Goal: Navigation & Orientation: Understand site structure

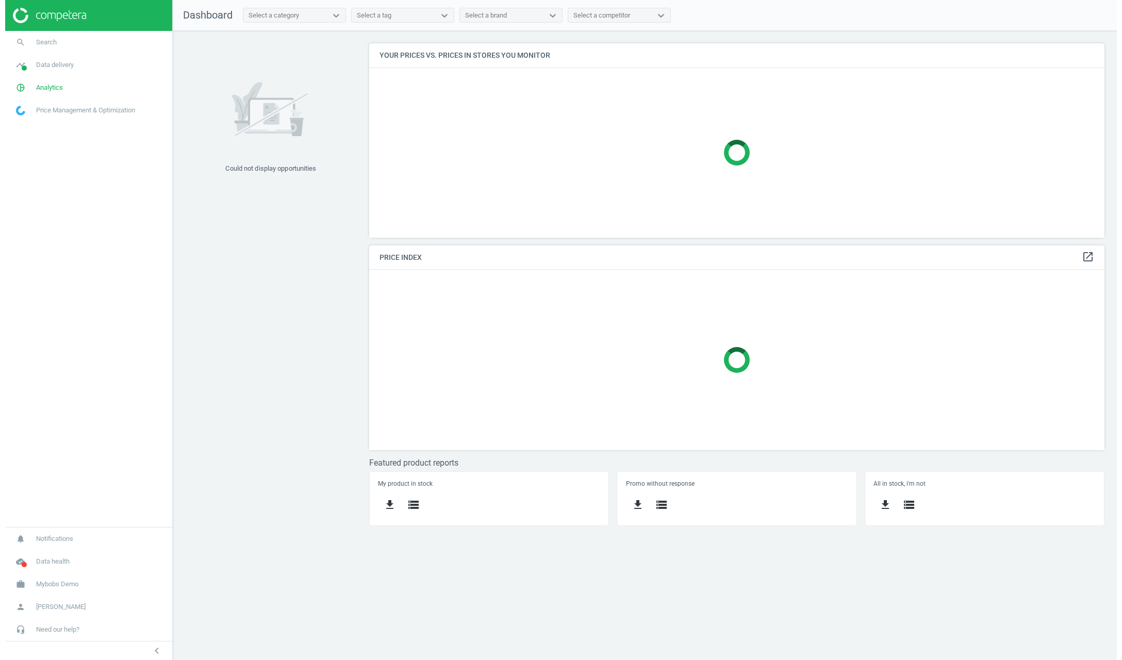
scroll to position [246, 736]
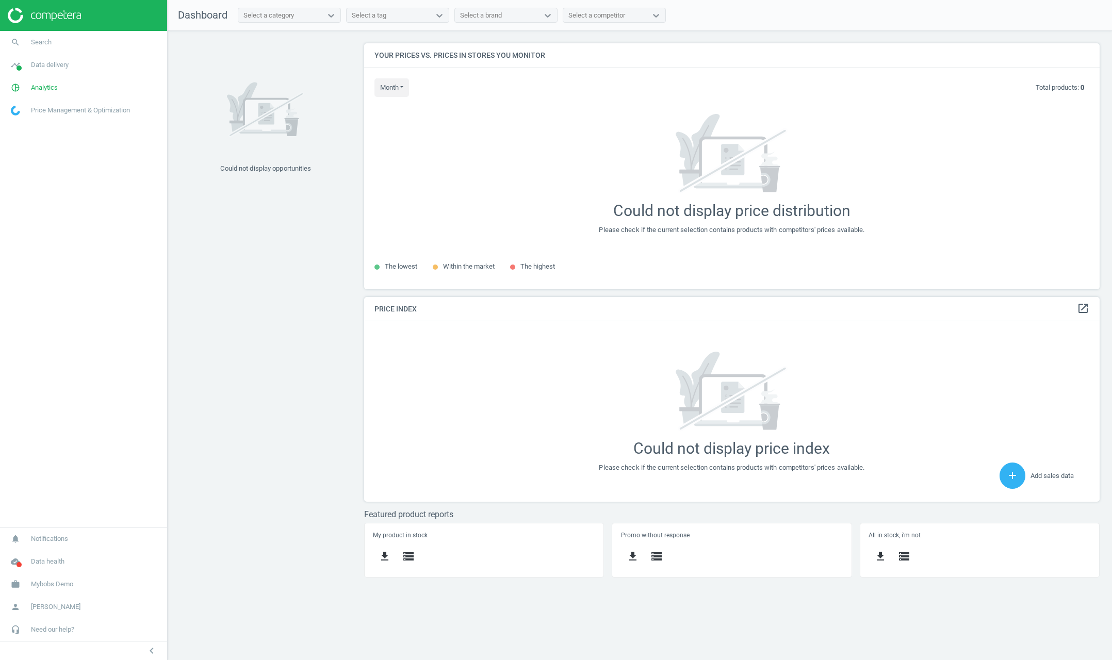
click at [274, 113] on img at bounding box center [265, 110] width 77 height 82
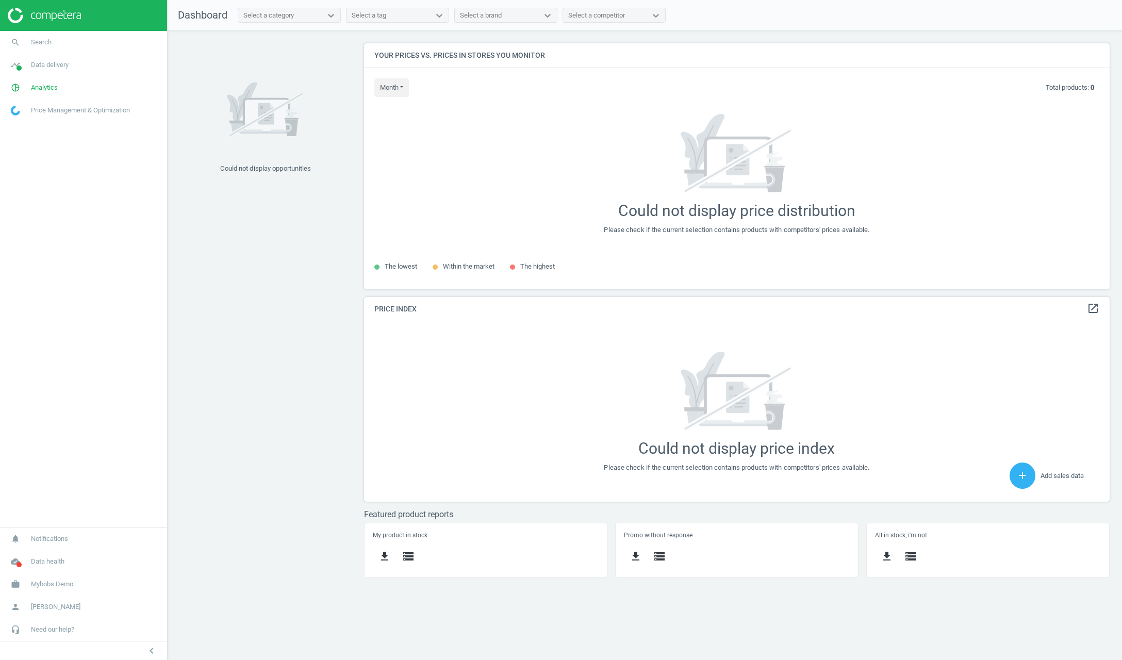
scroll to position [246, 747]
click at [42, 68] on span "Data delivery" at bounding box center [50, 64] width 38 height 9
click at [24, 124] on link "Matches" at bounding box center [83, 117] width 167 height 15
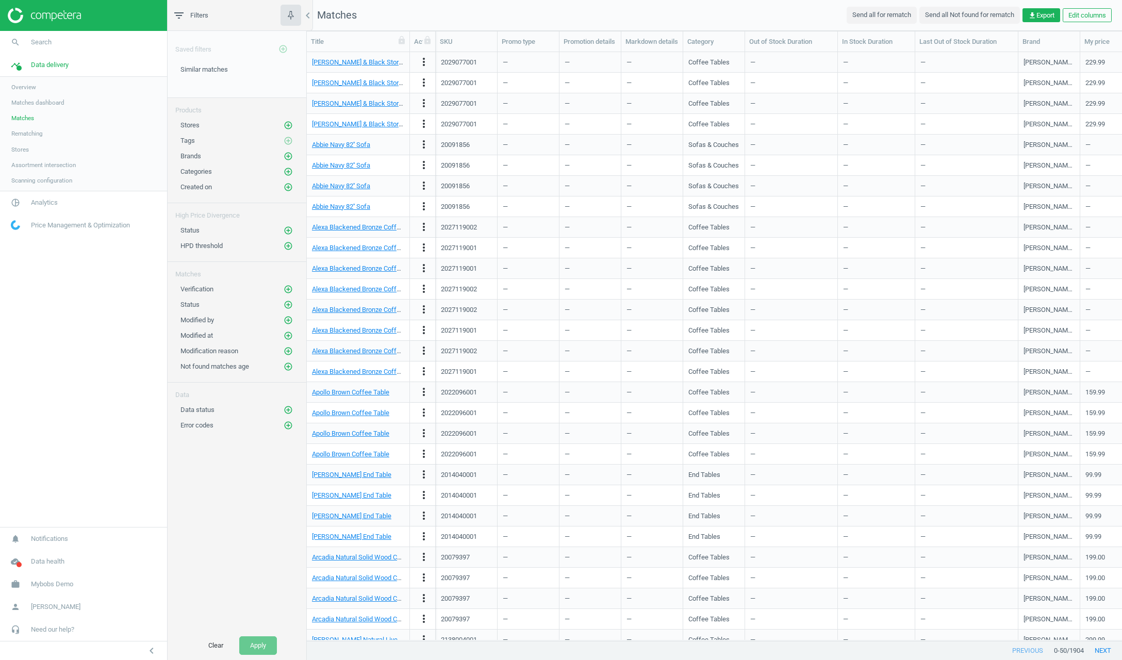
click at [39, 105] on span "Matches dashboard" at bounding box center [37, 102] width 53 height 8
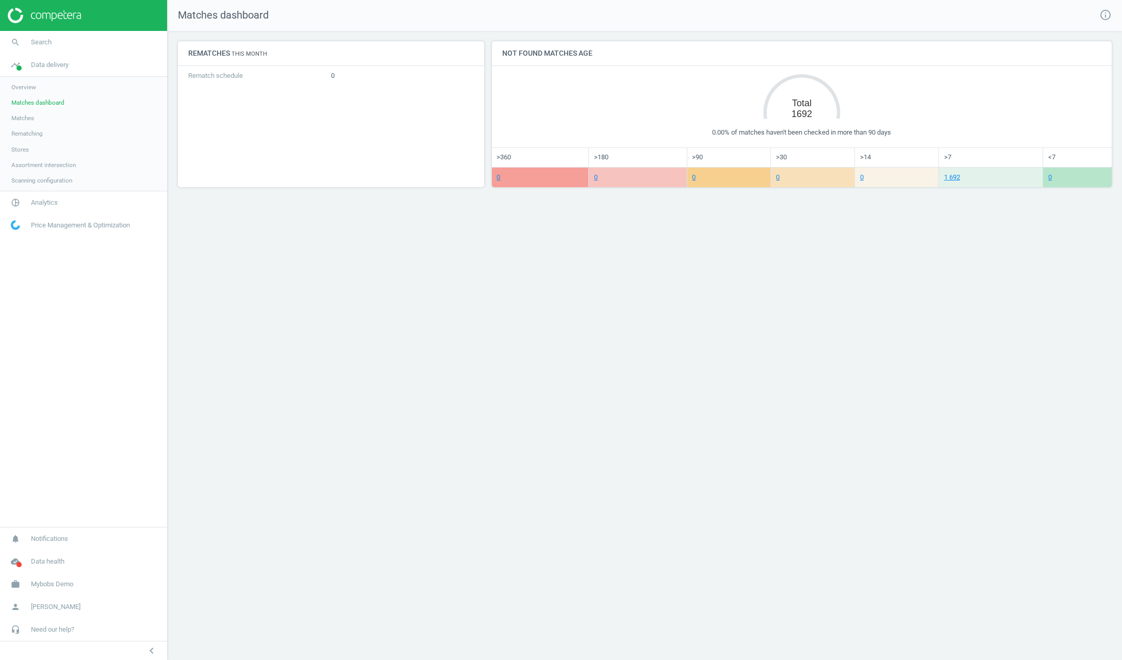
click at [21, 91] on span "Overview" at bounding box center [23, 87] width 25 height 8
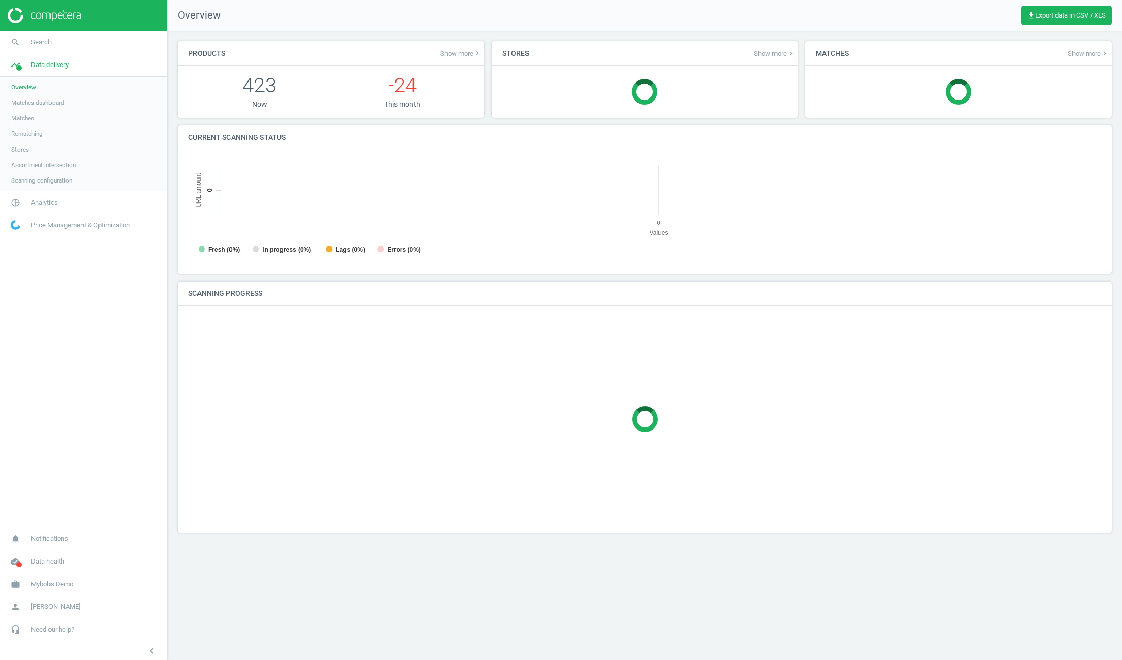
scroll to position [207, 914]
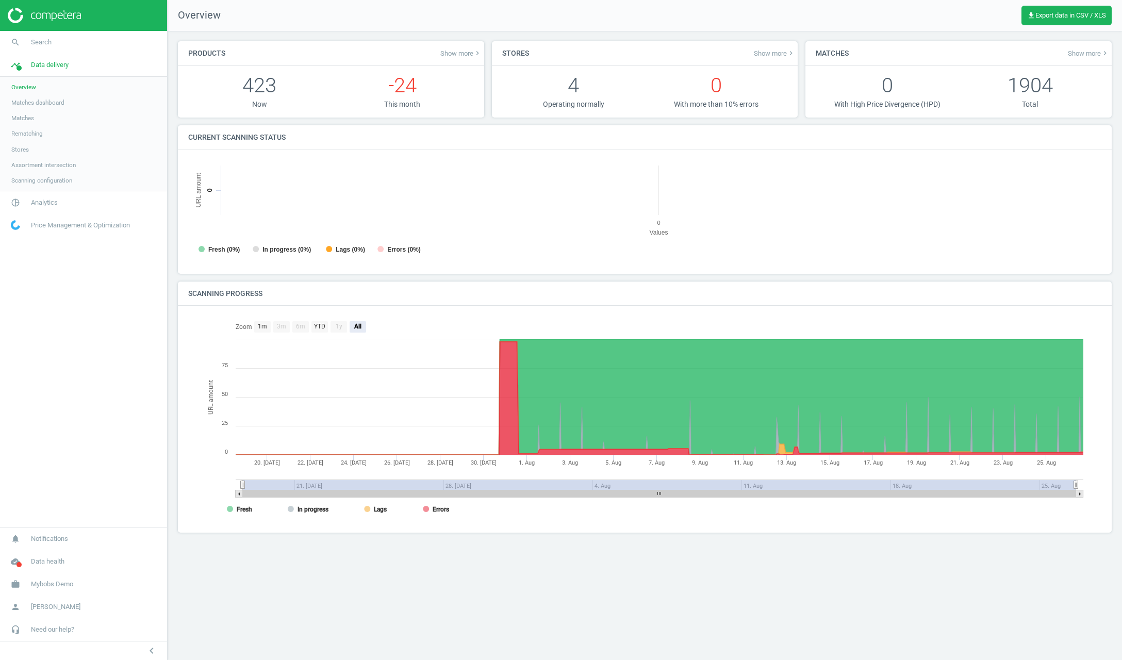
click at [19, 142] on link "Stores" at bounding box center [83, 149] width 167 height 15
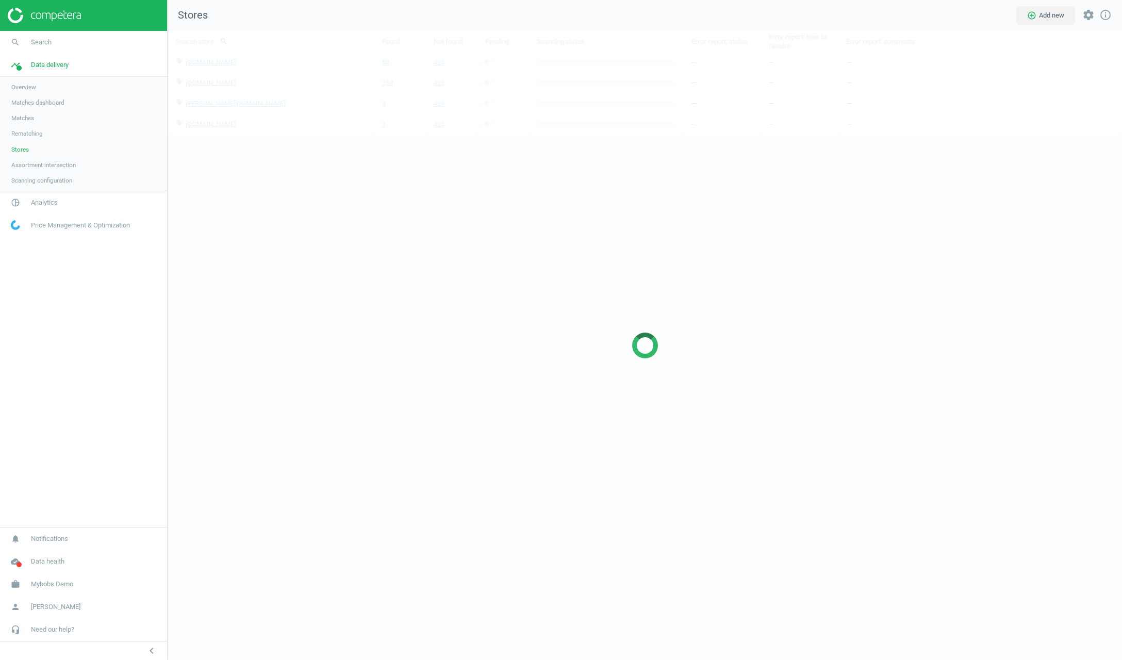
scroll to position [630, 955]
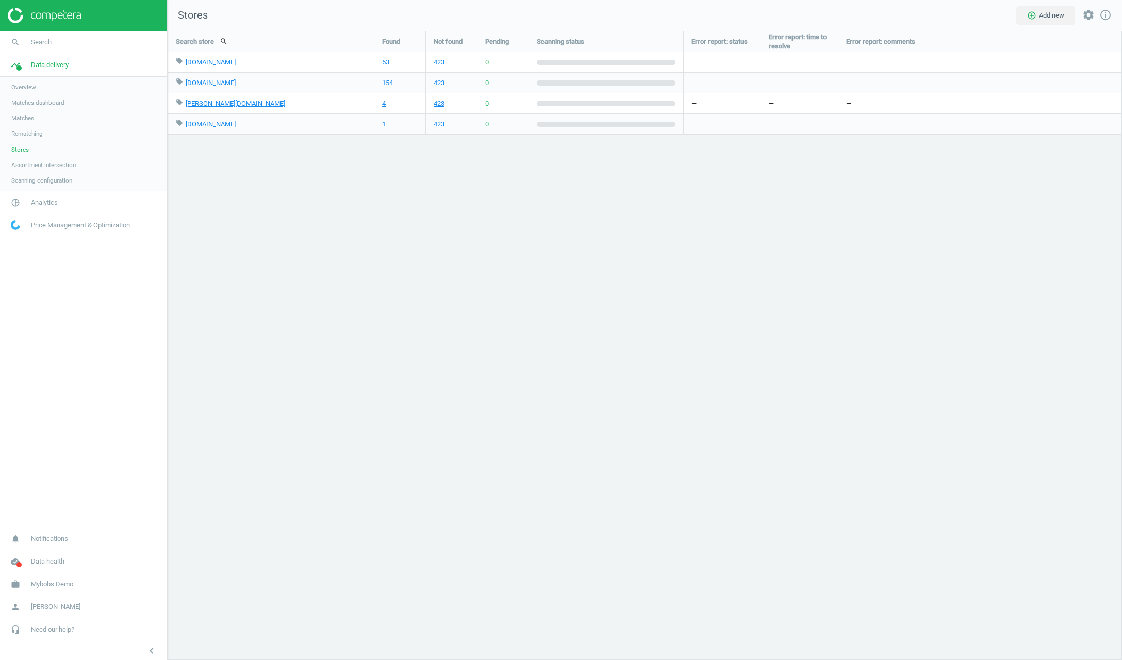
click at [43, 96] on link "Matches dashboard" at bounding box center [83, 102] width 167 height 15
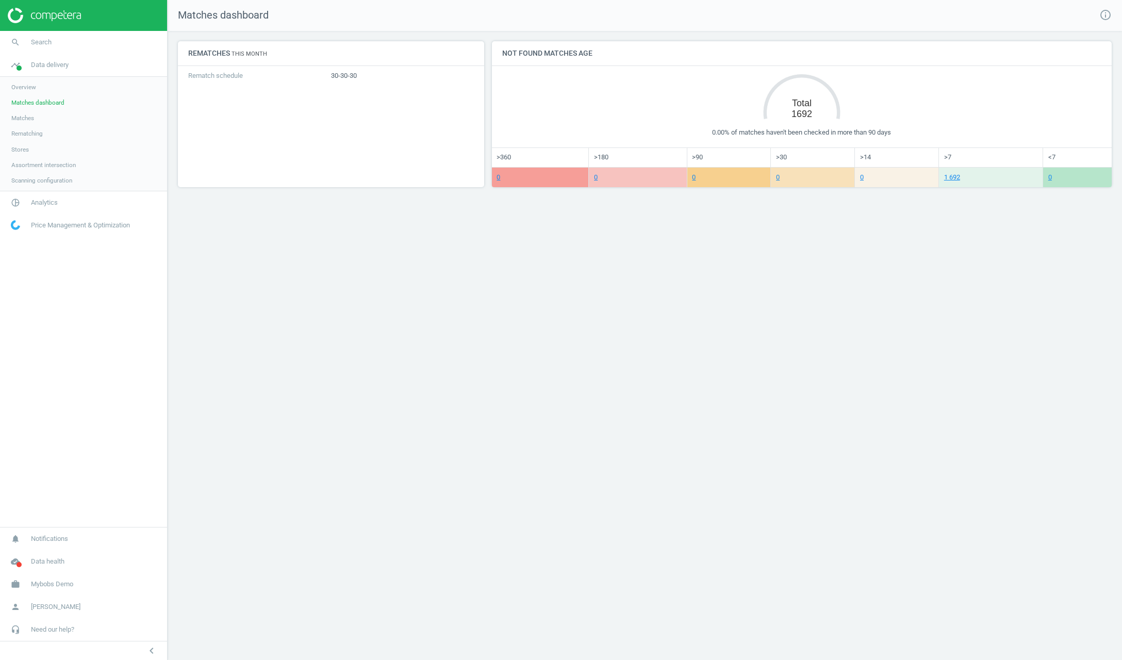
click at [27, 87] on span "Overview" at bounding box center [23, 87] width 25 height 8
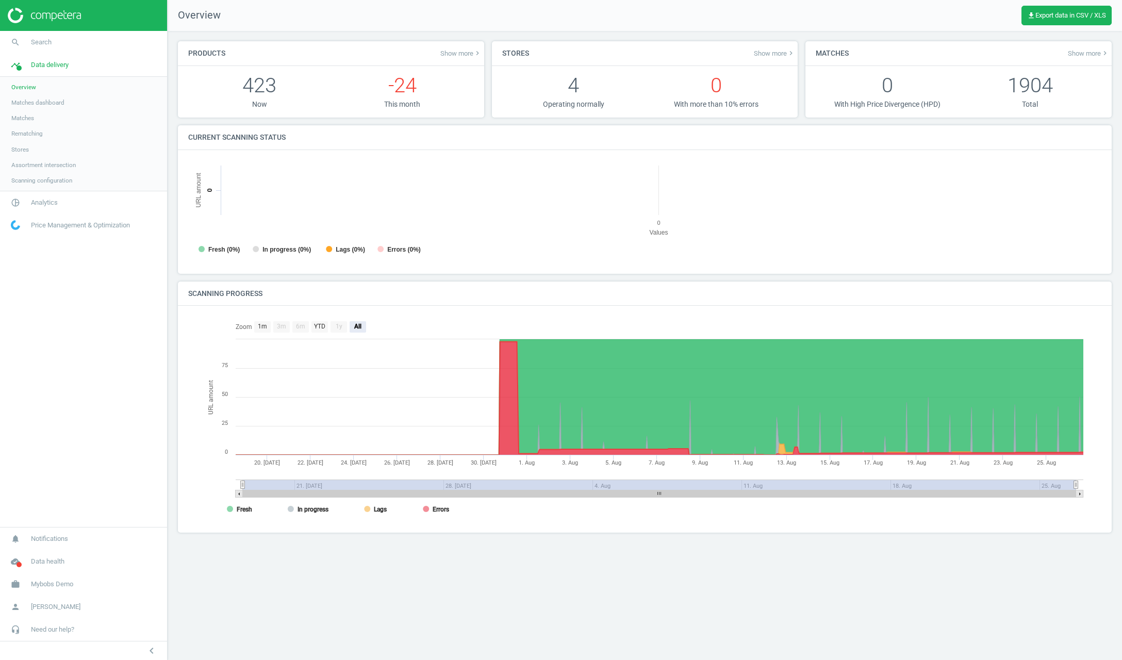
scroll to position [207, 914]
click at [30, 114] on span "Matches" at bounding box center [22, 118] width 23 height 8
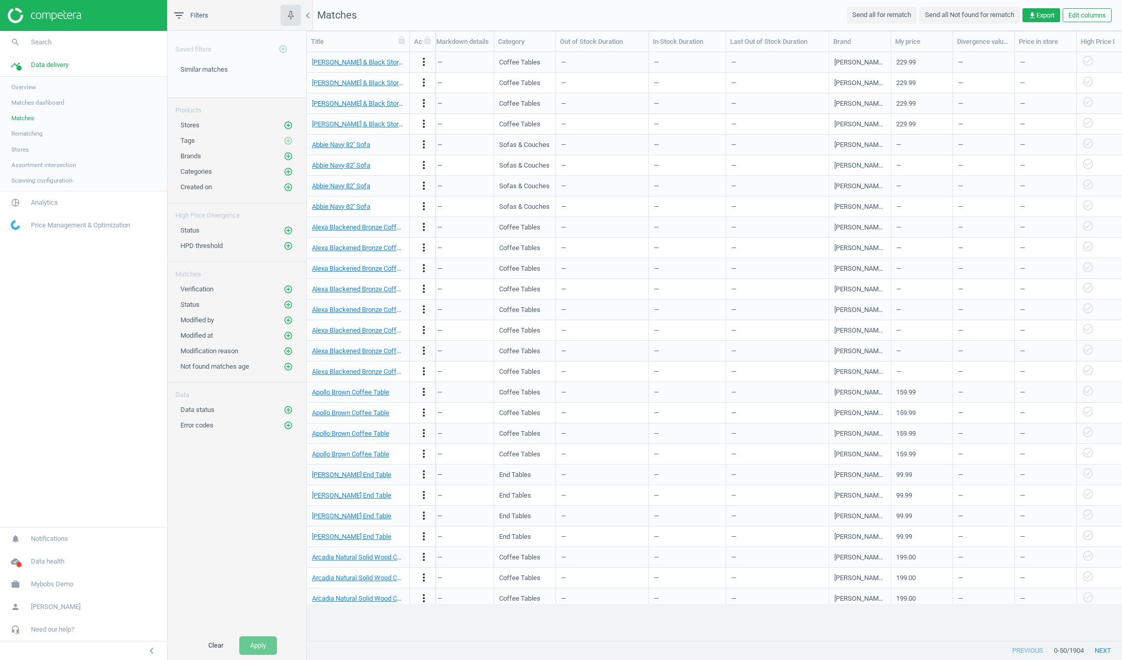
scroll to position [1, 1]
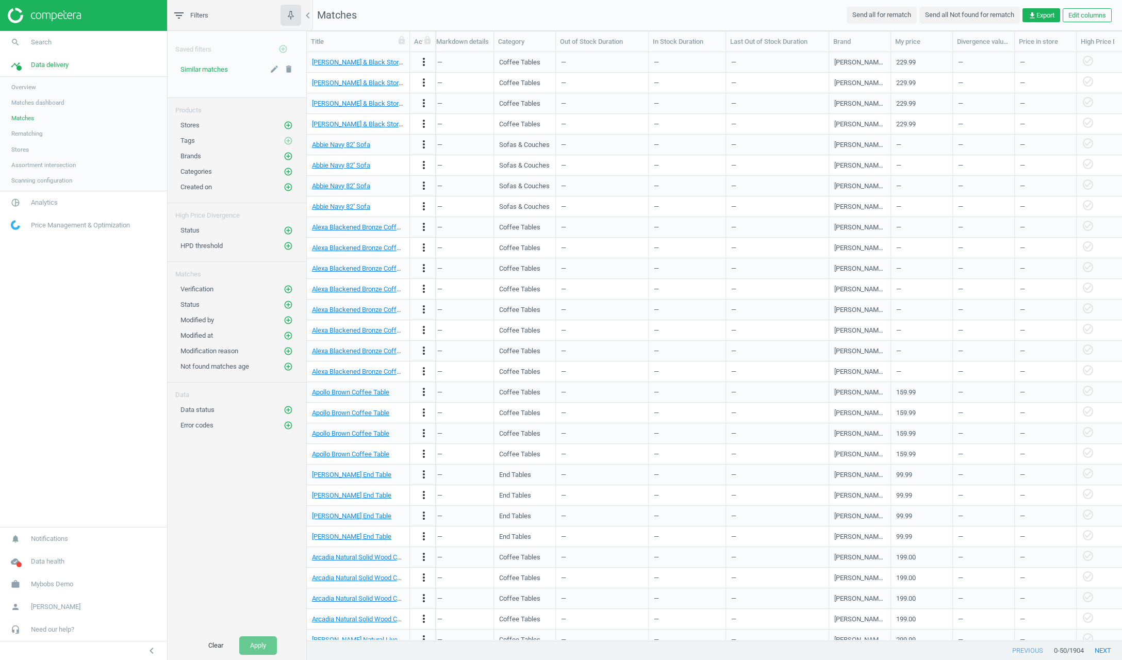
click at [188, 67] on span "Similar matches" at bounding box center [203, 69] width 47 height 8
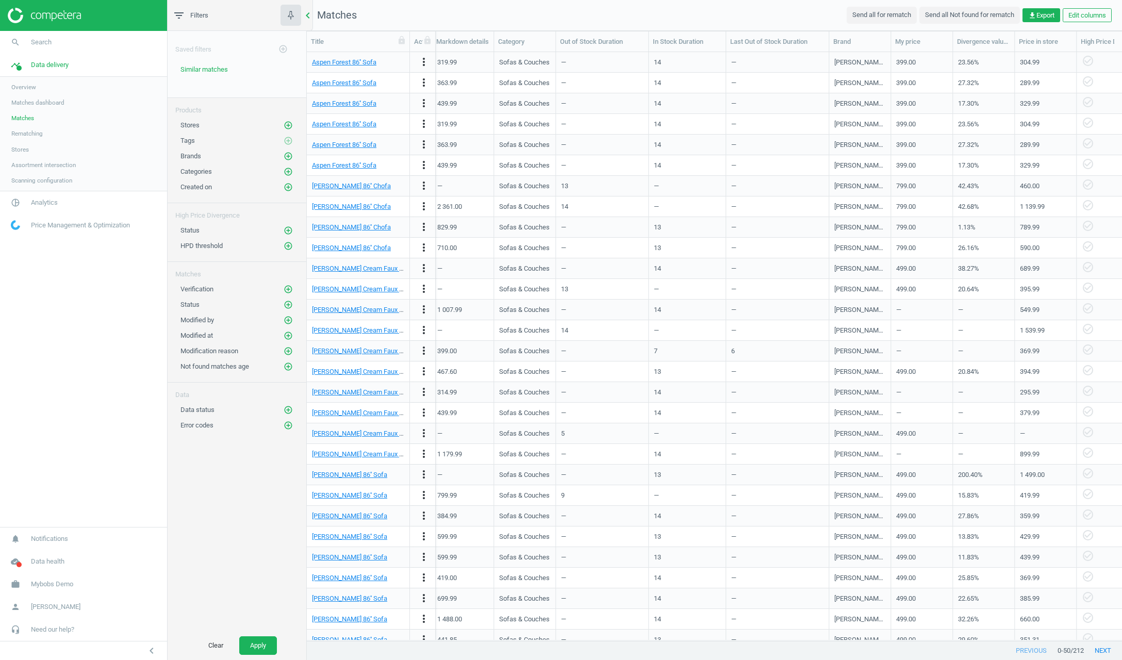
click at [309, 15] on icon "chevron_left" at bounding box center [308, 15] width 12 height 12
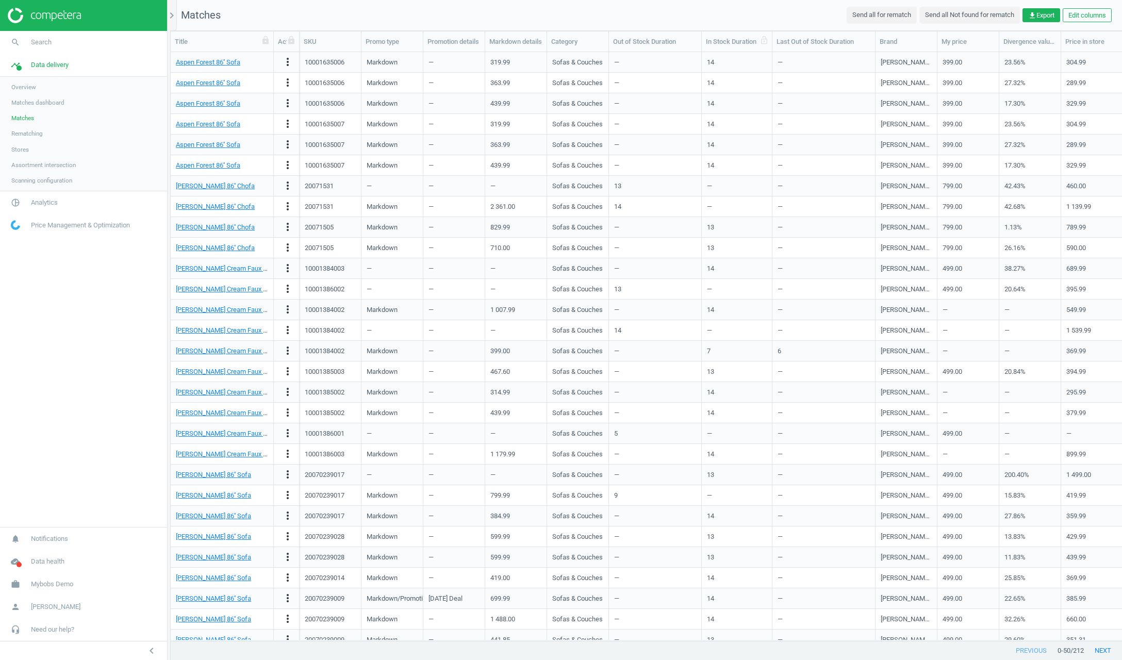
drag, startPoint x: 779, startPoint y: 44, endPoint x: 772, endPoint y: 44, distance: 6.7
click at [772, 44] on div at bounding box center [772, 41] width 10 height 20
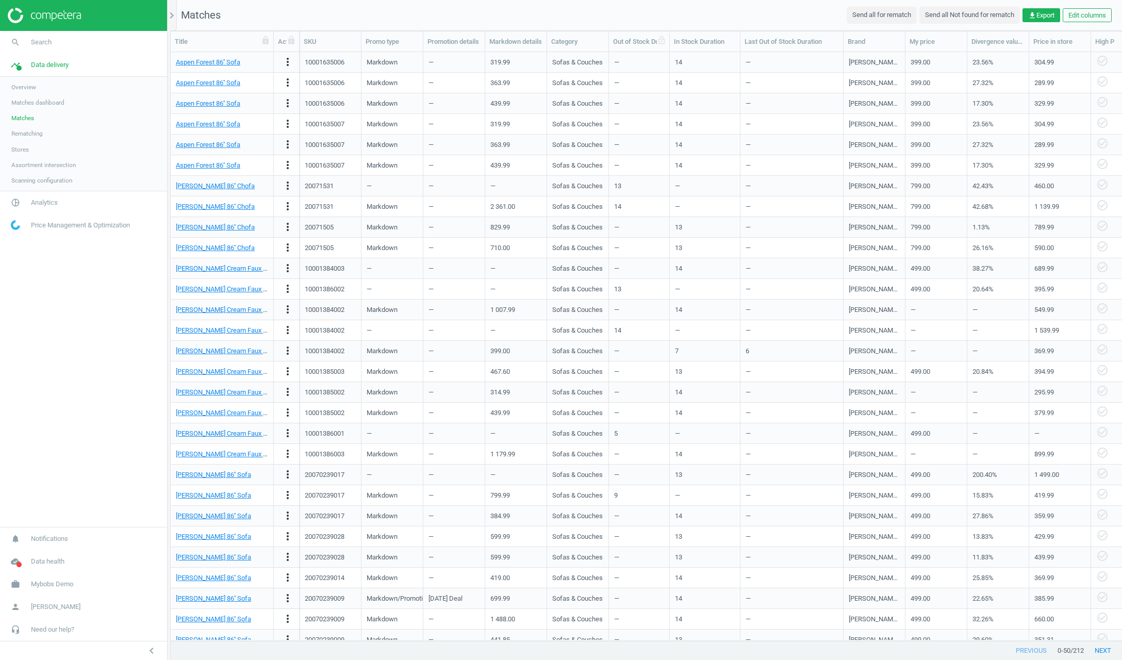
drag, startPoint x: 699, startPoint y: 45, endPoint x: 667, endPoint y: 45, distance: 32.0
click at [667, 45] on div at bounding box center [669, 41] width 10 height 20
drag, startPoint x: 482, startPoint y: 47, endPoint x: 462, endPoint y: 46, distance: 19.1
click at [478, 47] on div at bounding box center [483, 41] width 10 height 20
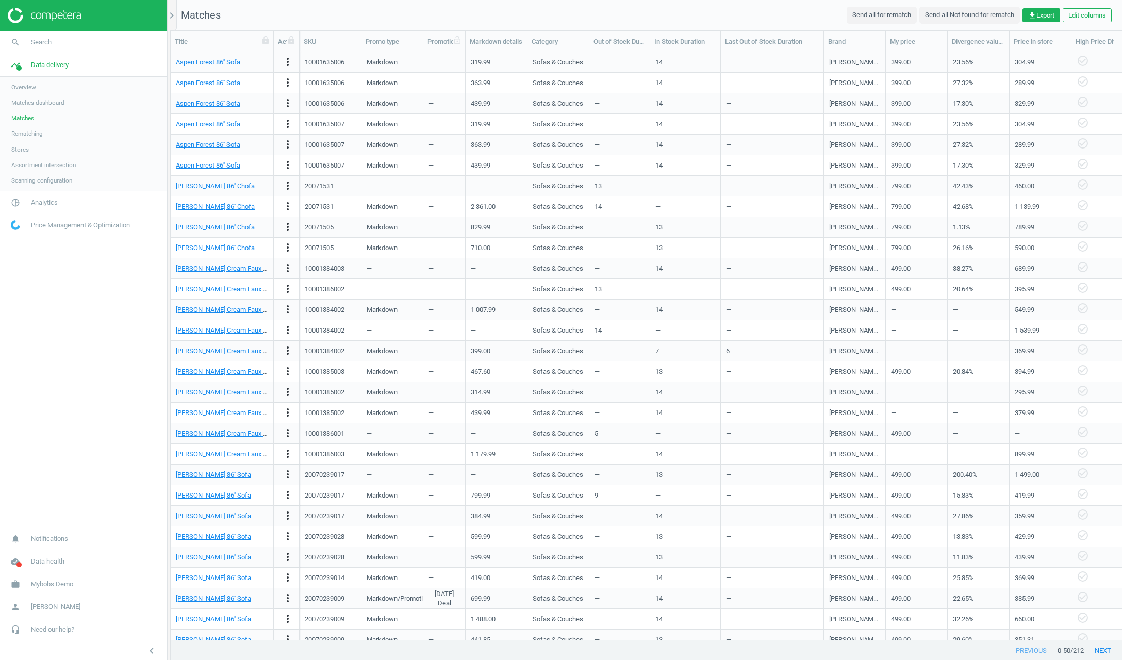
click at [462, 46] on div at bounding box center [465, 41] width 10 height 20
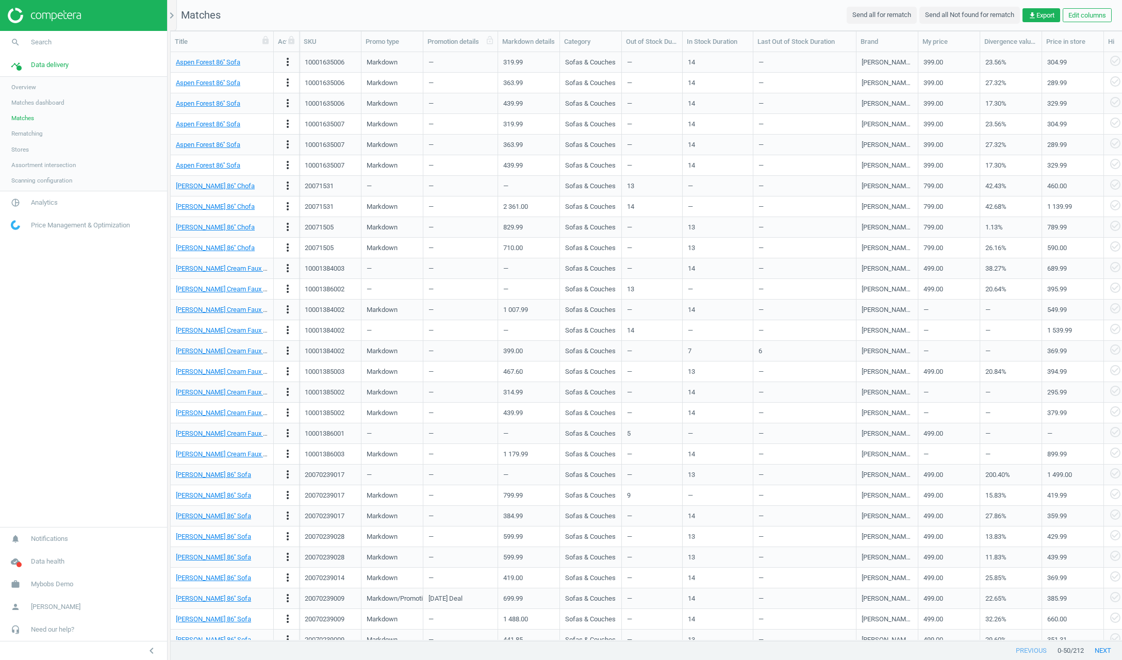
drag, startPoint x: 462, startPoint y: 46, endPoint x: 493, endPoint y: 44, distance: 30.5
click at [493, 44] on div at bounding box center [497, 41] width 10 height 20
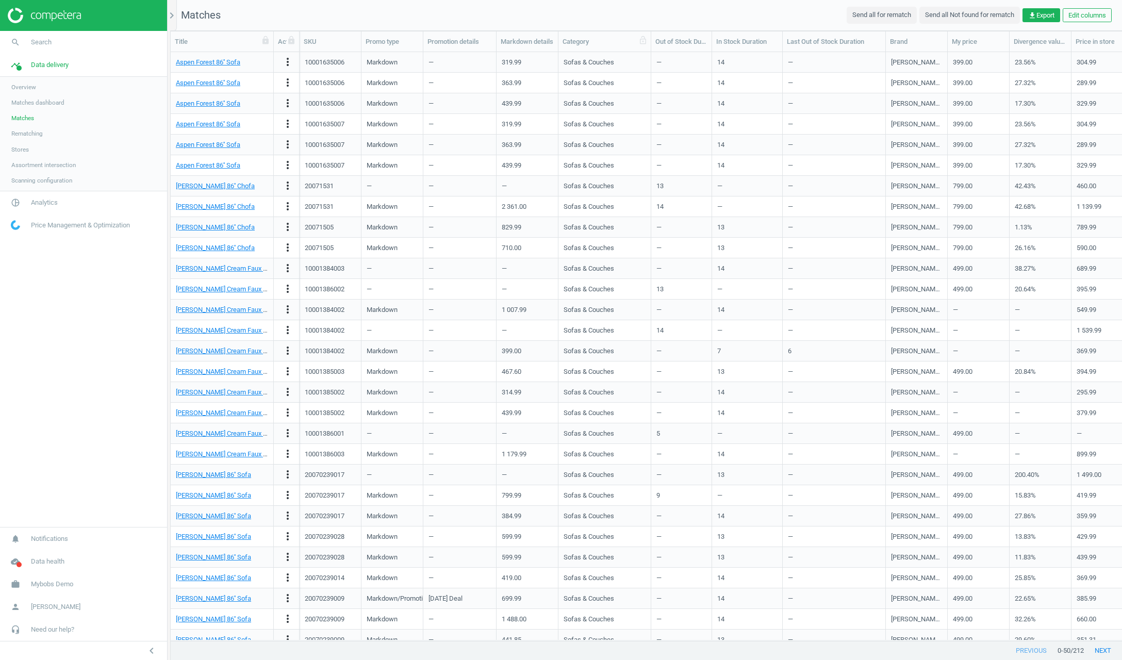
drag, startPoint x: 619, startPoint y: 46, endPoint x: 649, endPoint y: 46, distance: 30.4
click at [650, 46] on div at bounding box center [650, 41] width 10 height 20
click at [646, 46] on div at bounding box center [651, 41] width 10 height 20
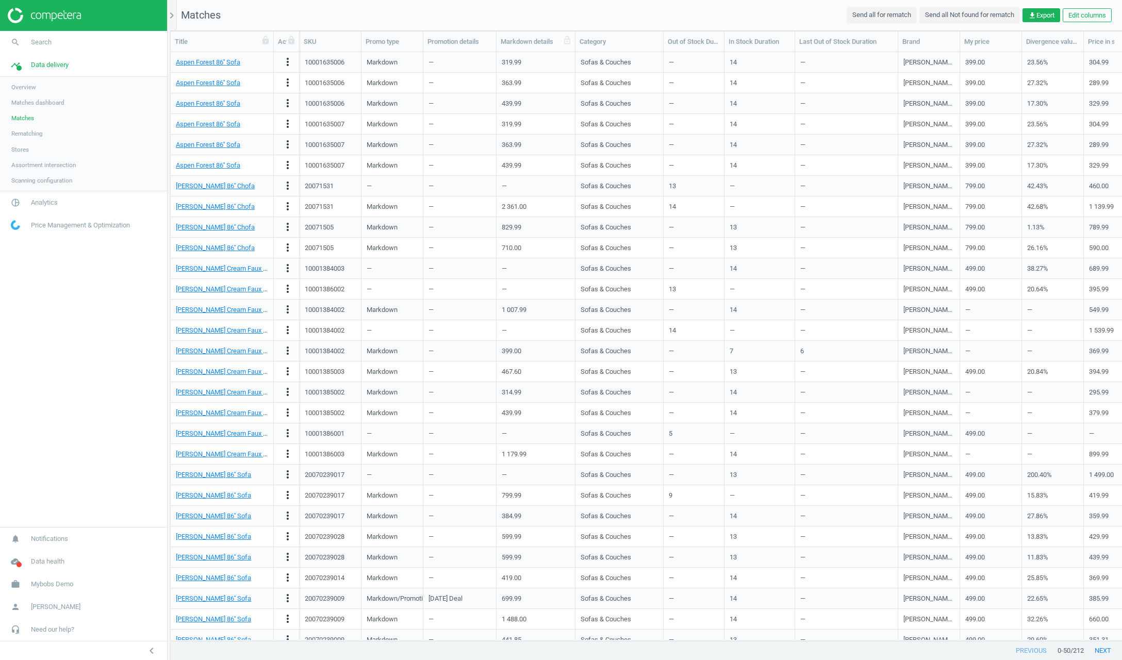
drag, startPoint x: 556, startPoint y: 42, endPoint x: 572, endPoint y: 40, distance: 16.1
click at [572, 40] on div at bounding box center [575, 41] width 10 height 20
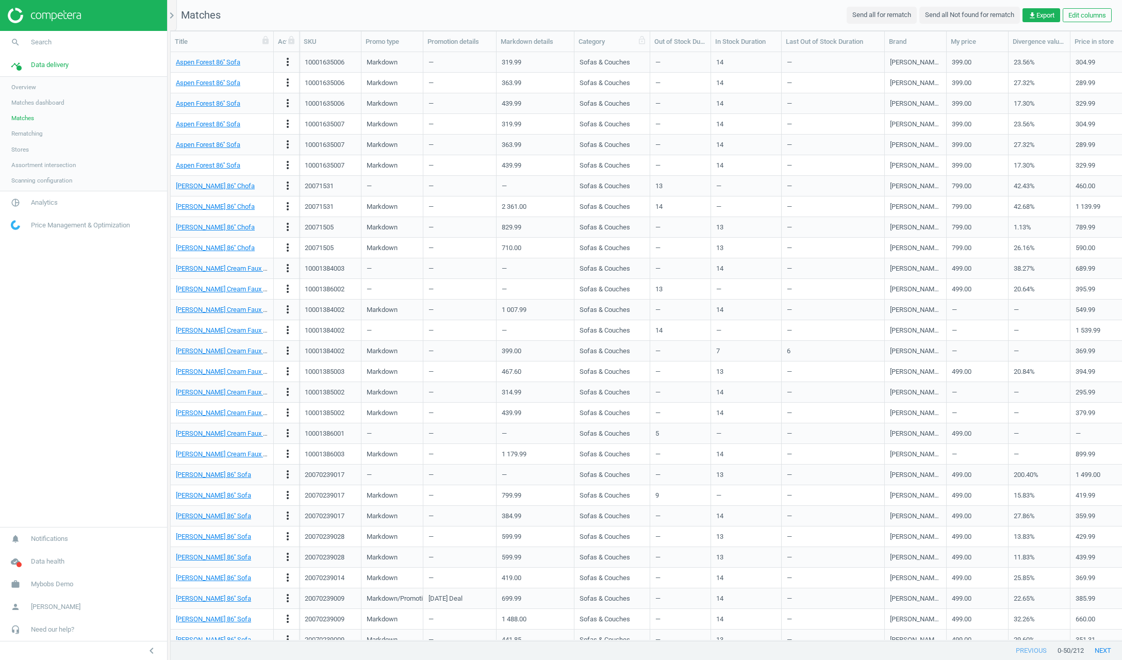
drag, startPoint x: 665, startPoint y: 42, endPoint x: 651, endPoint y: 42, distance: 13.4
click at [651, 42] on div at bounding box center [649, 41] width 10 height 20
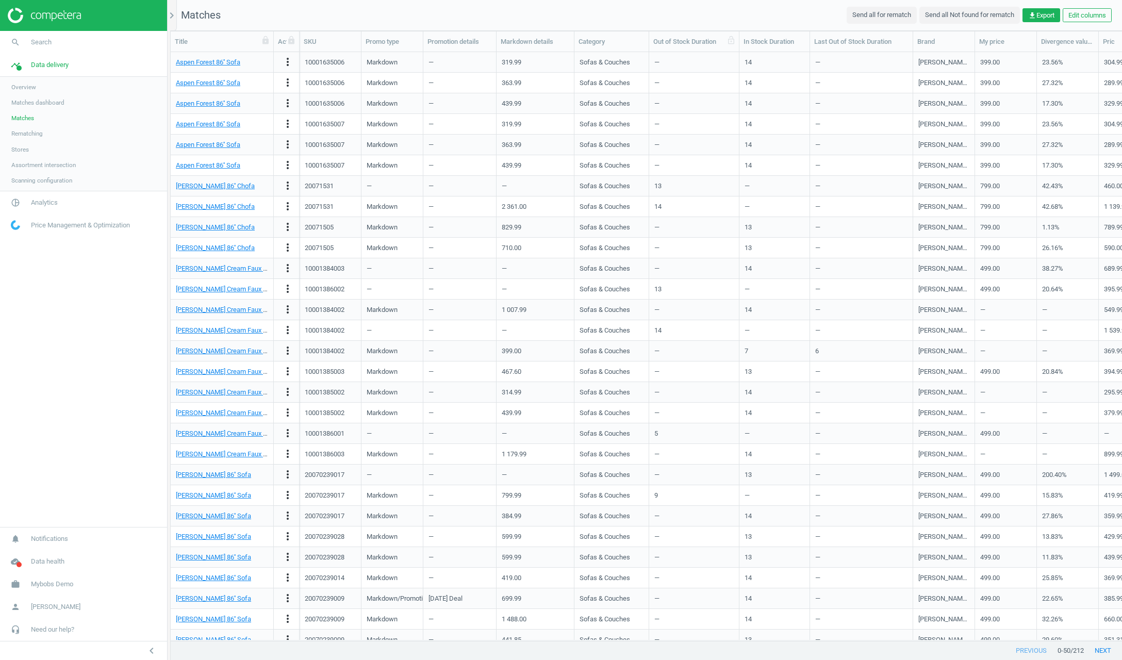
drag, startPoint x: 713, startPoint y: 40, endPoint x: 741, endPoint y: 39, distance: 27.9
click at [741, 40] on div at bounding box center [739, 41] width 10 height 20
click at [814, 39] on div at bounding box center [808, 41] width 10 height 20
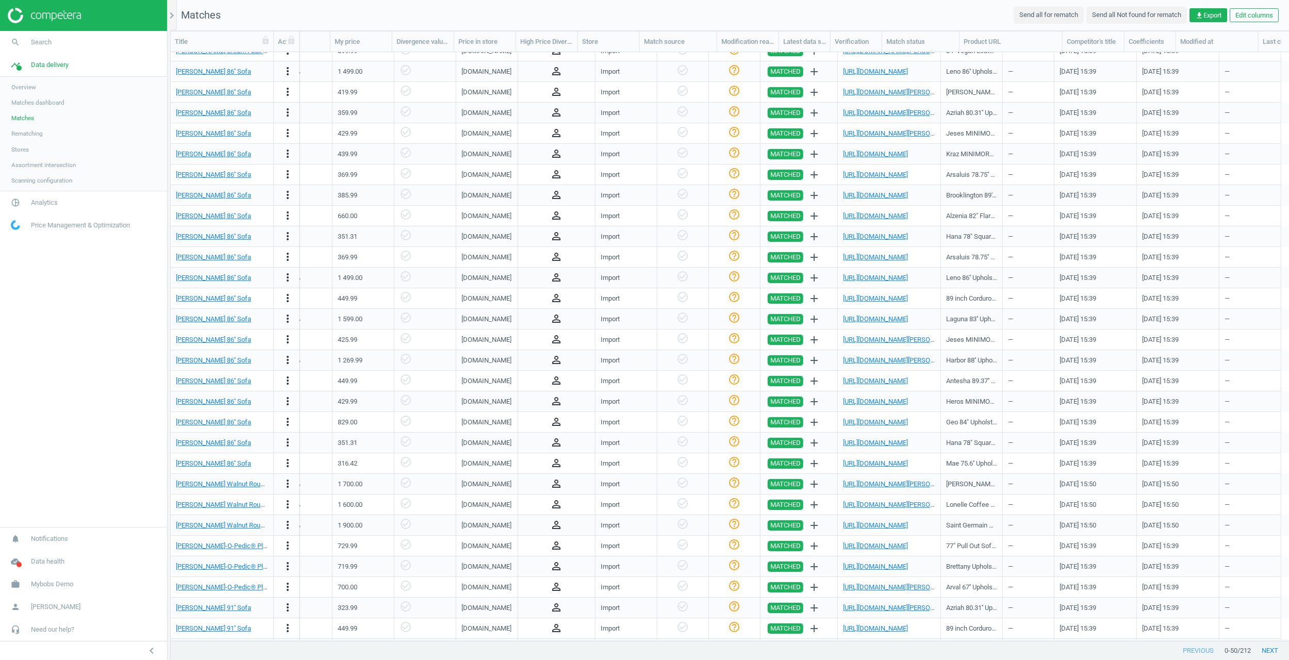
scroll to position [411, 0]
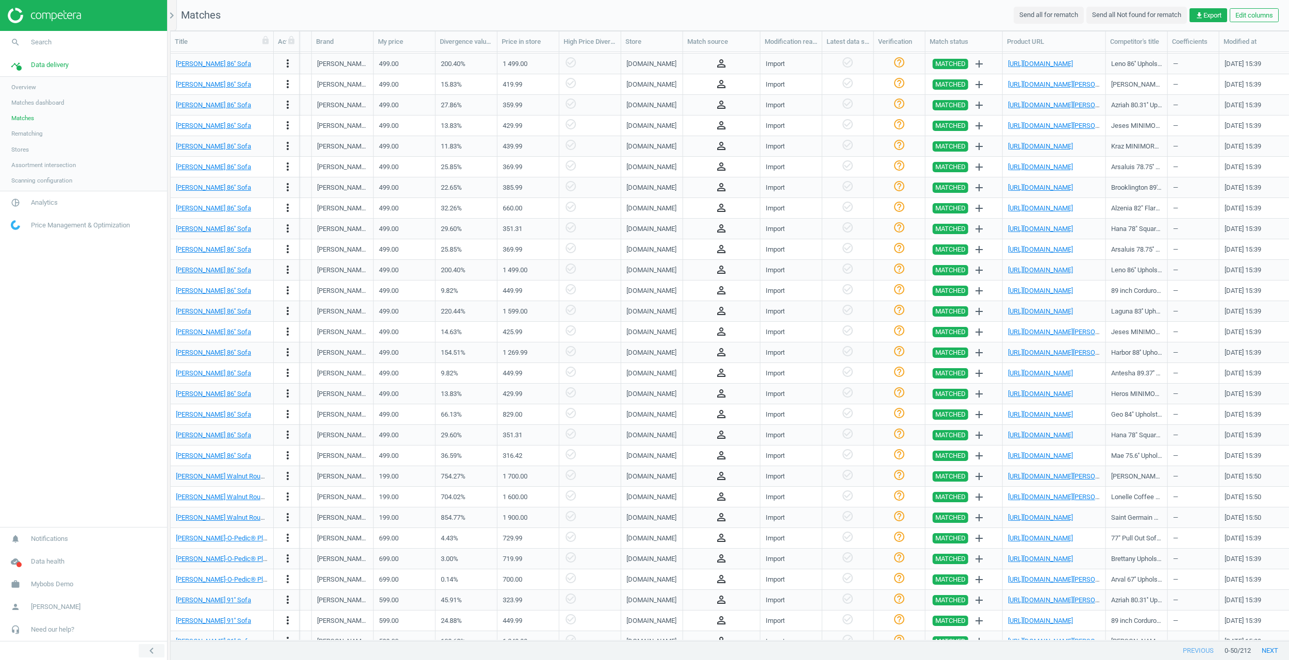
click at [157, 652] on icon "chevron_left" at bounding box center [151, 650] width 12 height 12
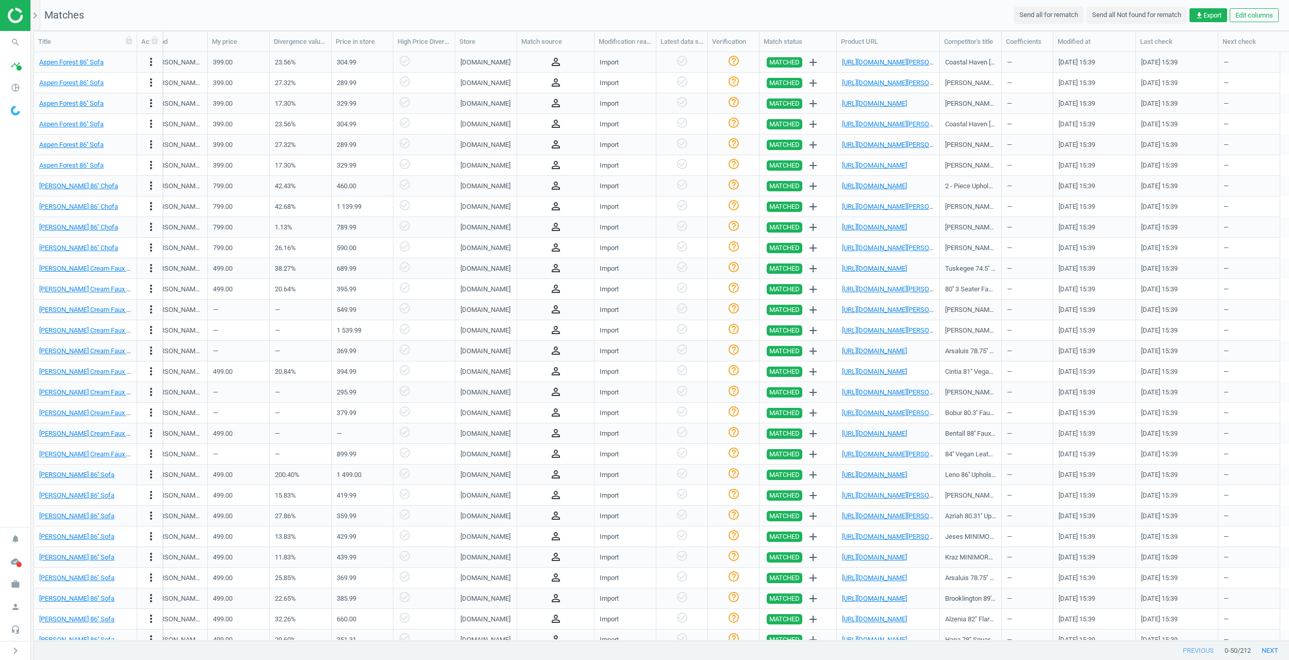
scroll to position [0, 634]
